Goal: Information Seeking & Learning: Check status

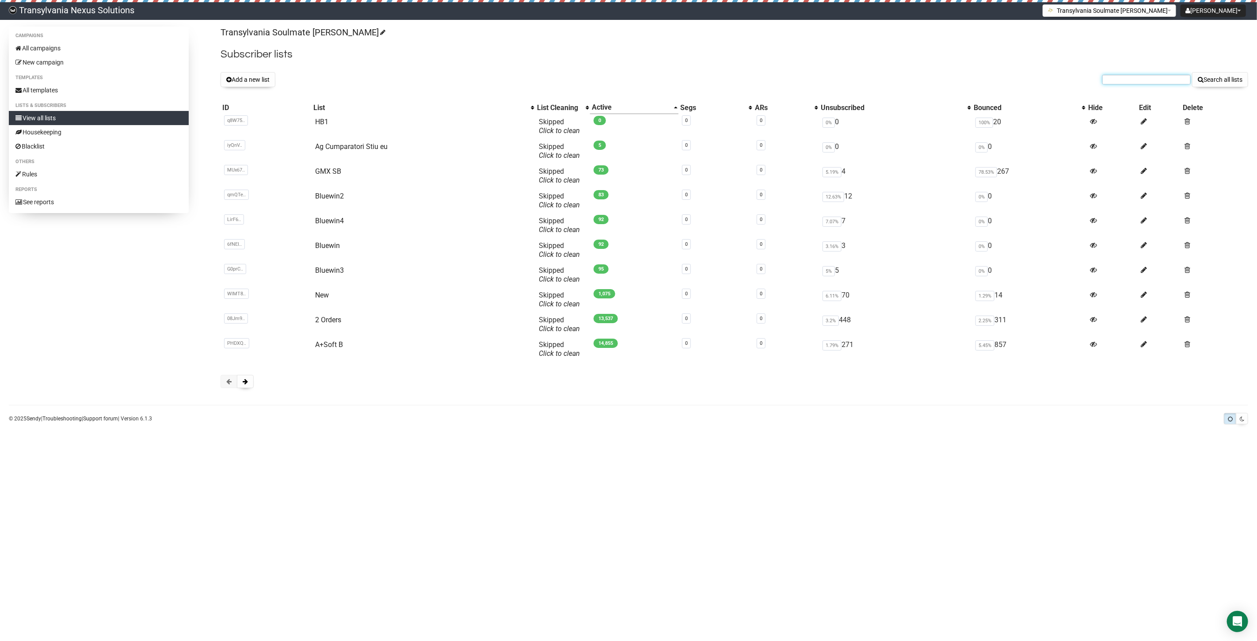
click at [1129, 82] on input "text" at bounding box center [1146, 80] width 88 height 10
paste input "[EMAIL_ADDRESS][DOMAIN_NAME]"
type input "[EMAIL_ADDRESS][DOMAIN_NAME]"
click at [1236, 84] on button "Search all lists" at bounding box center [1220, 79] width 56 height 15
click at [51, 49] on link "All campaigns" at bounding box center [99, 48] width 180 height 14
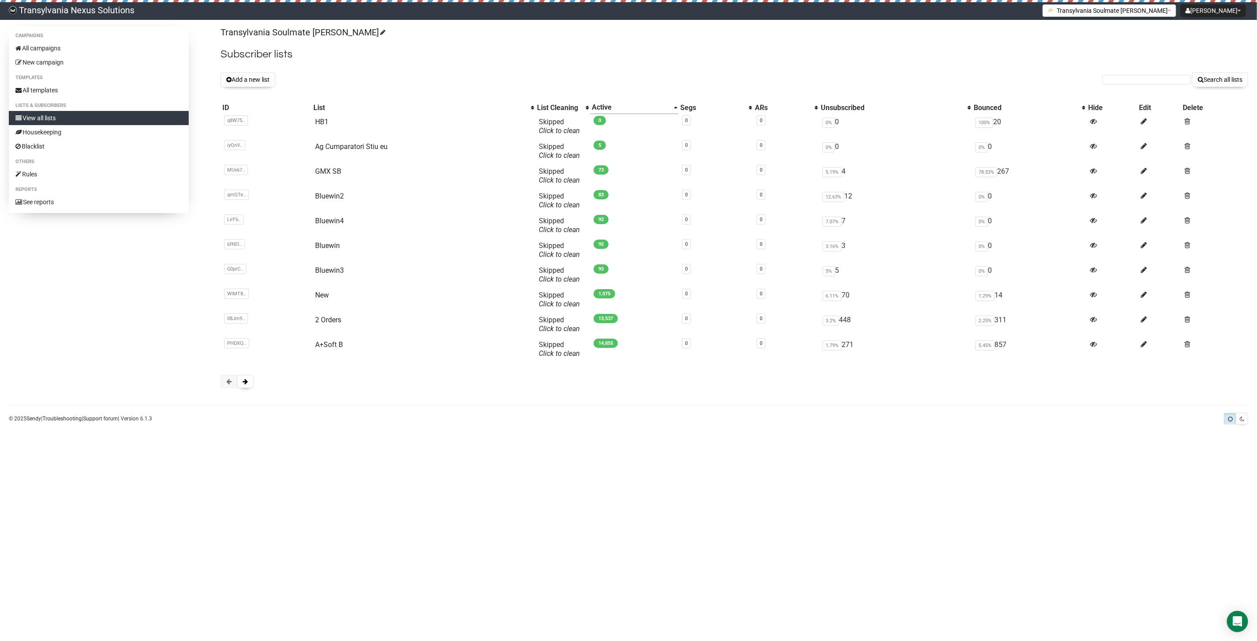
click at [246, 390] on div "Transylvania Soulmate Decoder Subscriber lists Add a new list Search all lists …" at bounding box center [735, 212] width 1028 height 370
click at [246, 377] on button at bounding box center [245, 381] width 17 height 13
click at [328, 151] on td "CLIENTI" at bounding box center [424, 151] width 229 height 25
click at [326, 144] on link "CLIENTI" at bounding box center [325, 146] width 25 height 8
click at [1141, 79] on input "text" at bounding box center [1146, 80] width 88 height 10
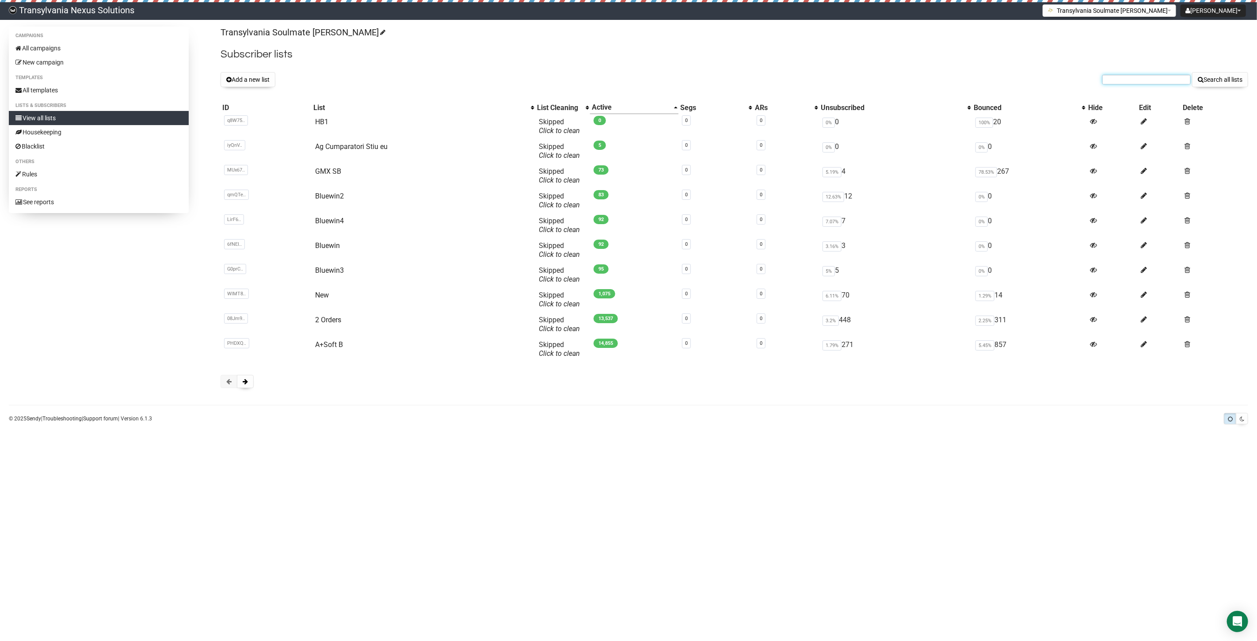
paste input "[EMAIL_ADDRESS][DOMAIN_NAME]"
type input "[EMAIL_ADDRESS][DOMAIN_NAME]"
click at [1238, 78] on button "Search all lists" at bounding box center [1220, 79] width 56 height 15
